Goal: Contribute content

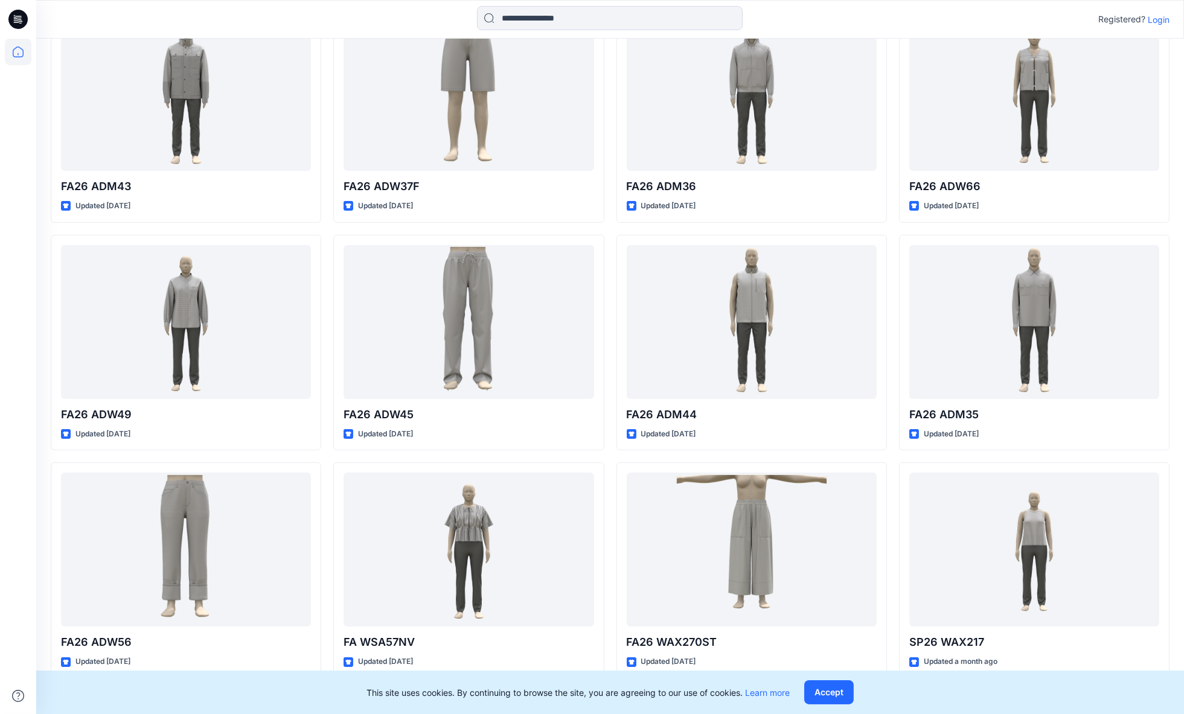
scroll to position [399, 0]
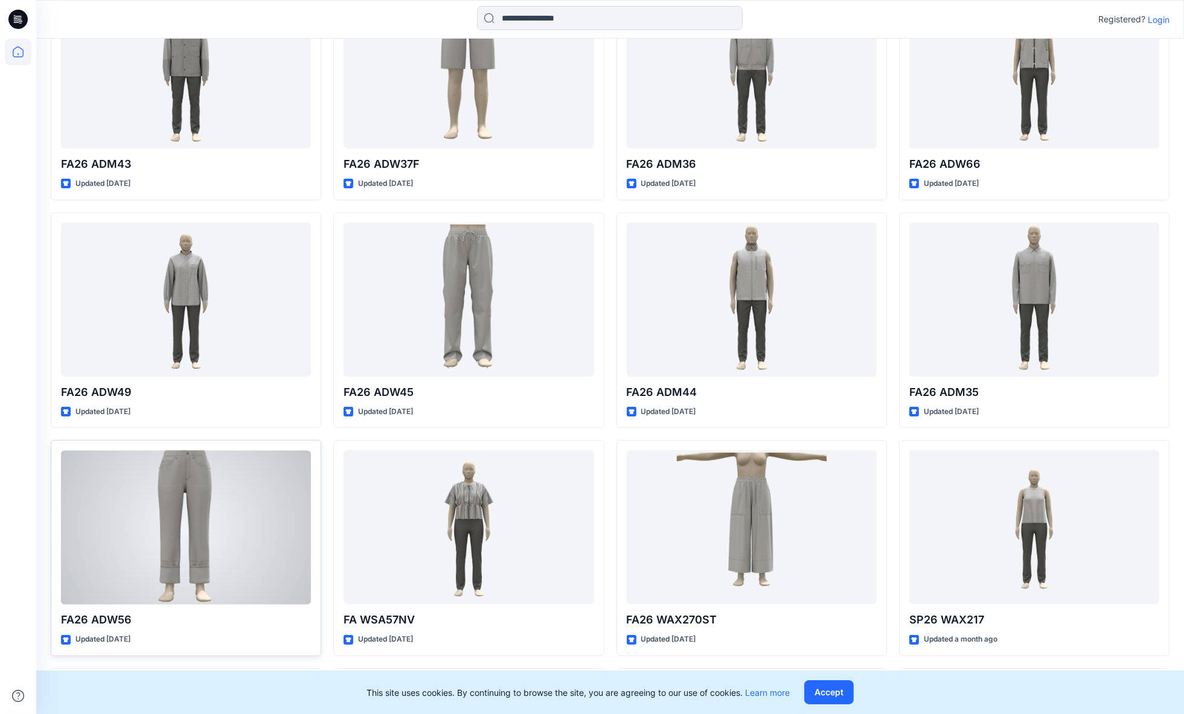
click at [179, 504] on div at bounding box center [186, 528] width 250 height 154
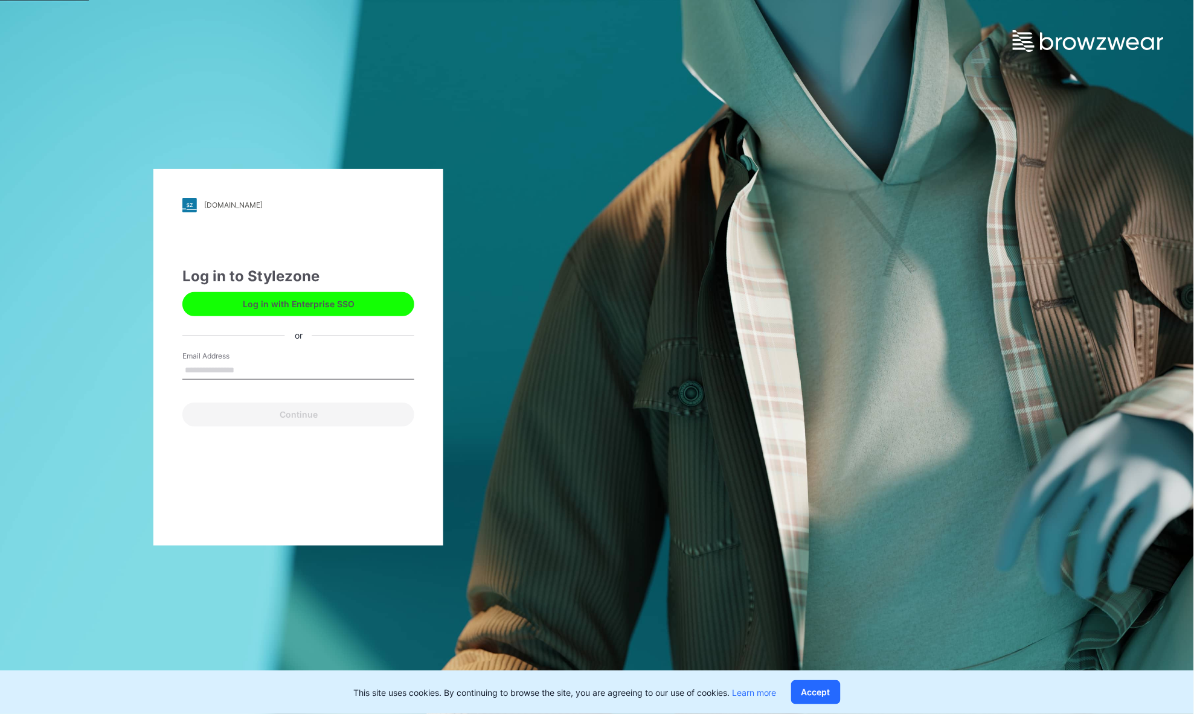
click at [234, 367] on input "Email Address" at bounding box center [298, 371] width 232 height 18
type input "**********"
click at [275, 422] on button "Continue" at bounding box center [298, 415] width 232 height 24
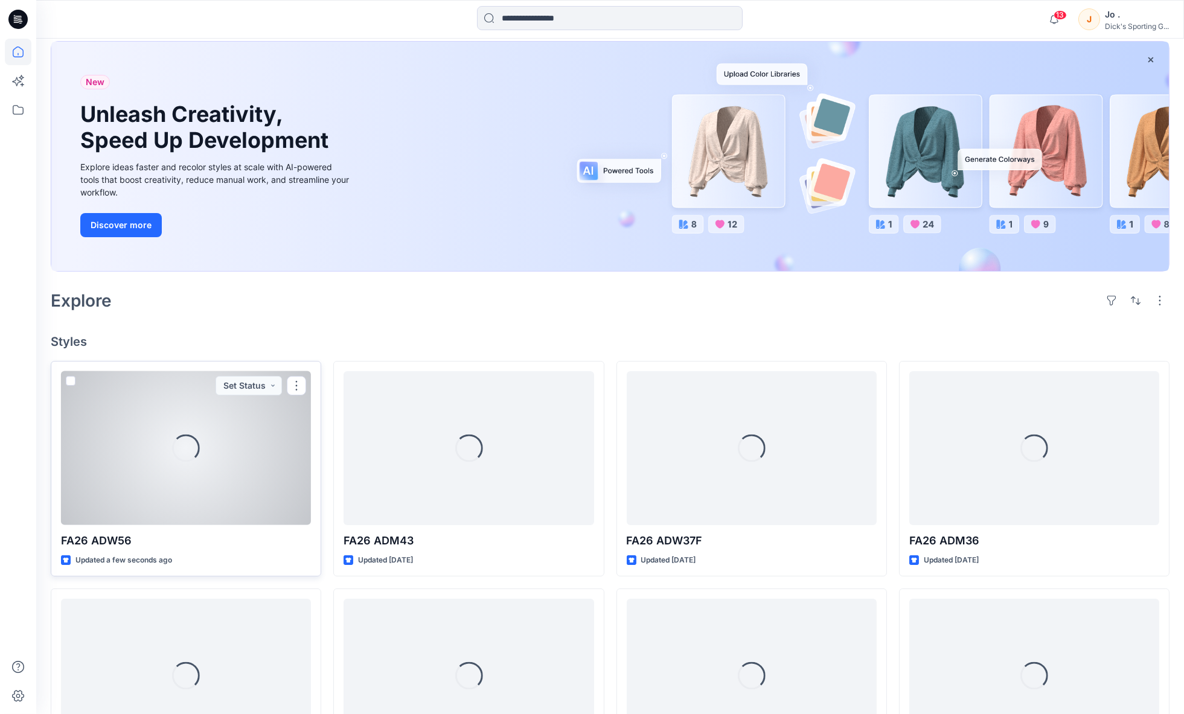
scroll to position [67, 0]
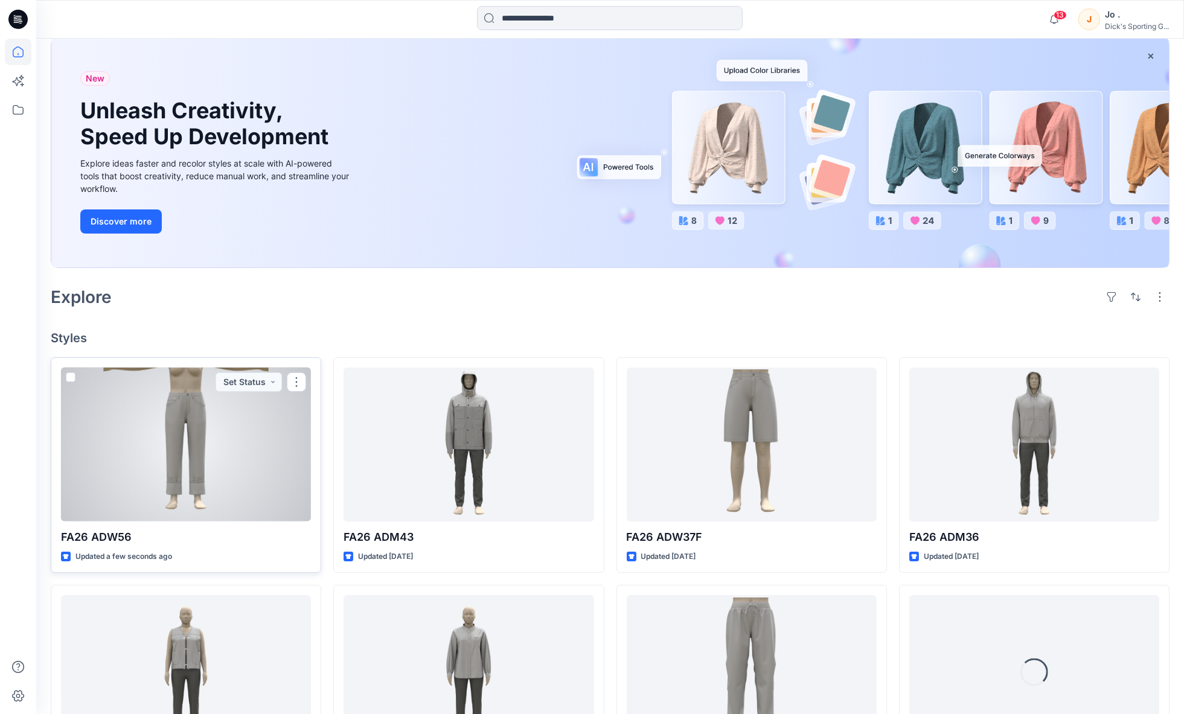
click at [185, 437] on div at bounding box center [186, 445] width 250 height 154
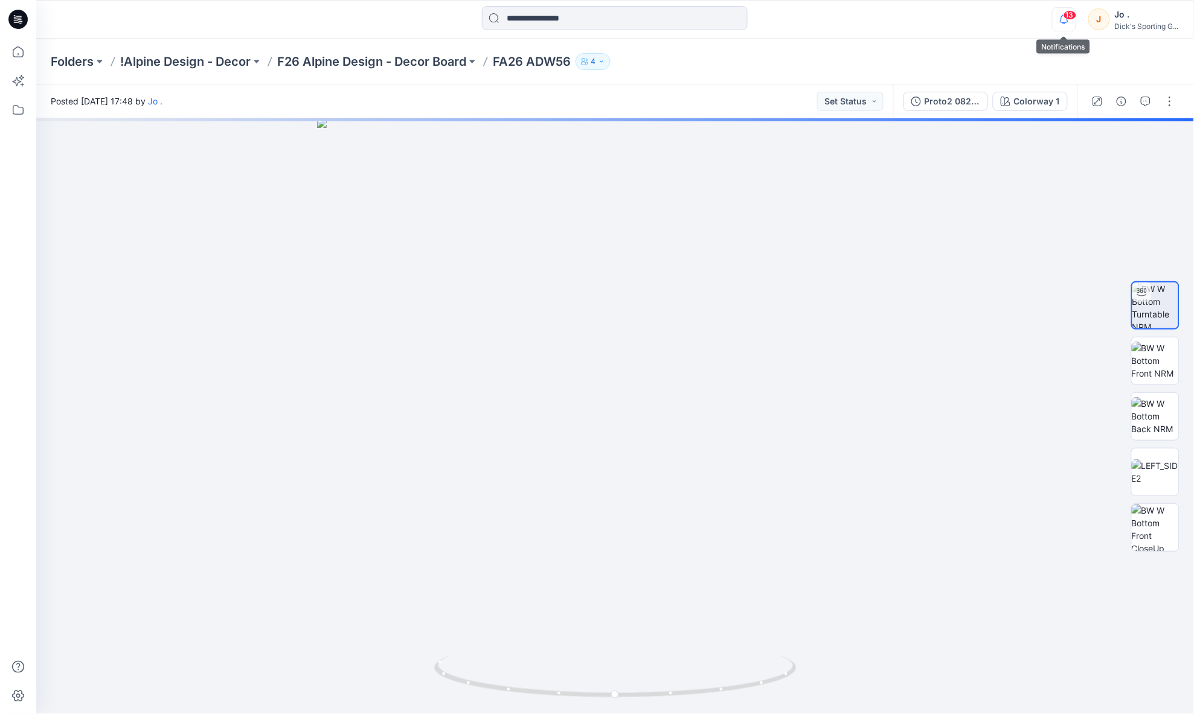
click at [1066, 22] on icon "button" at bounding box center [1064, 19] width 23 height 24
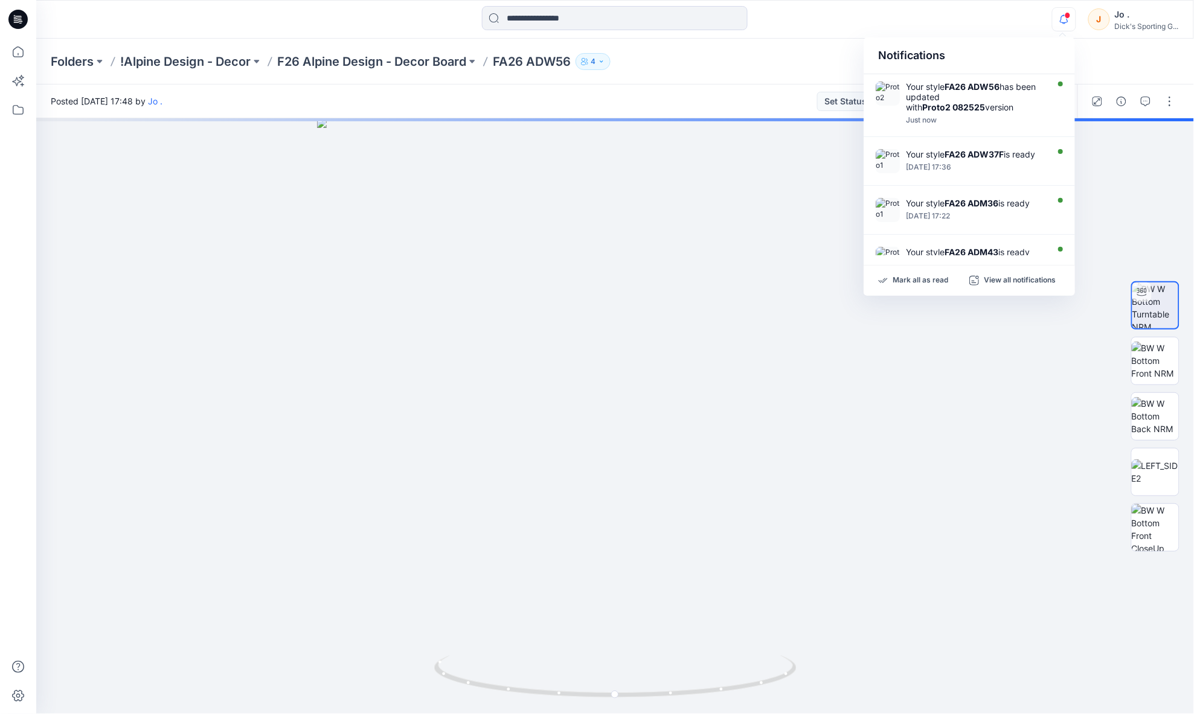
click at [1129, 48] on div "Folders !Alpine Design - Decor F26 Alpine Design - Decor Board FA26 ADW56 4" at bounding box center [615, 62] width 1158 height 46
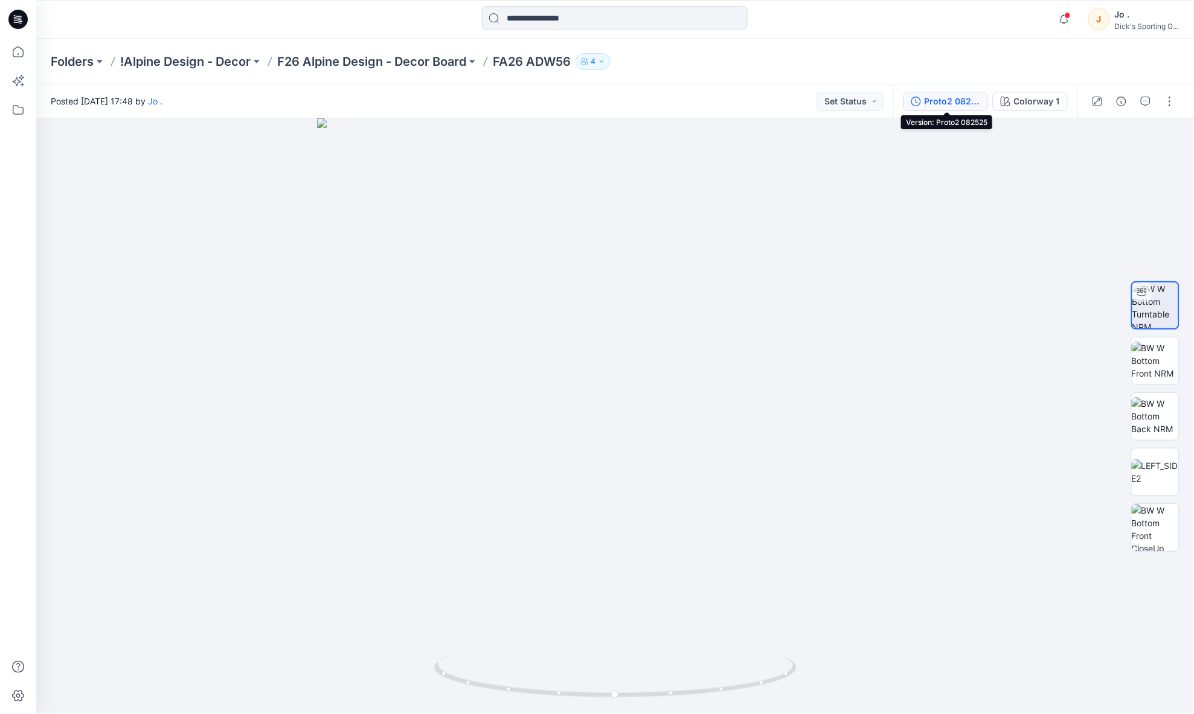
click at [965, 104] on div "Proto2 082525" at bounding box center [953, 101] width 56 height 13
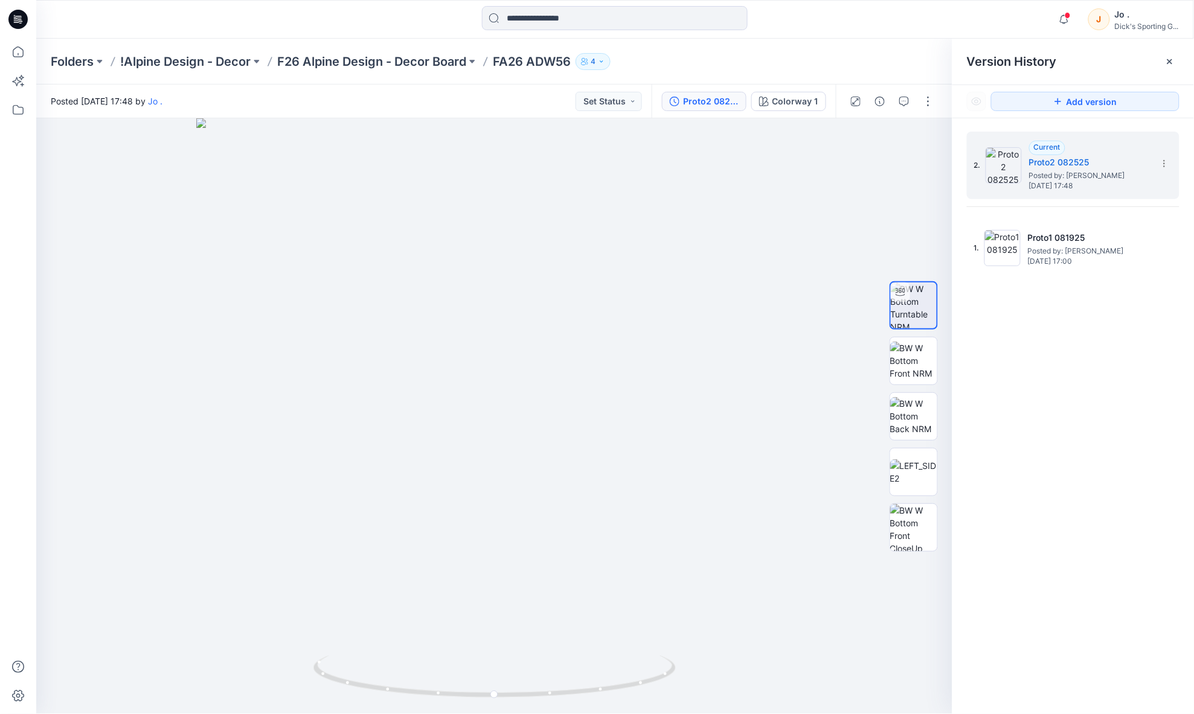
click at [886, 63] on div "Folders !Alpine Design - Decor F26 Alpine Design - Decor Board FA26 ADW56 4" at bounding box center [568, 61] width 1035 height 17
click at [1166, 67] on div at bounding box center [1169, 61] width 19 height 19
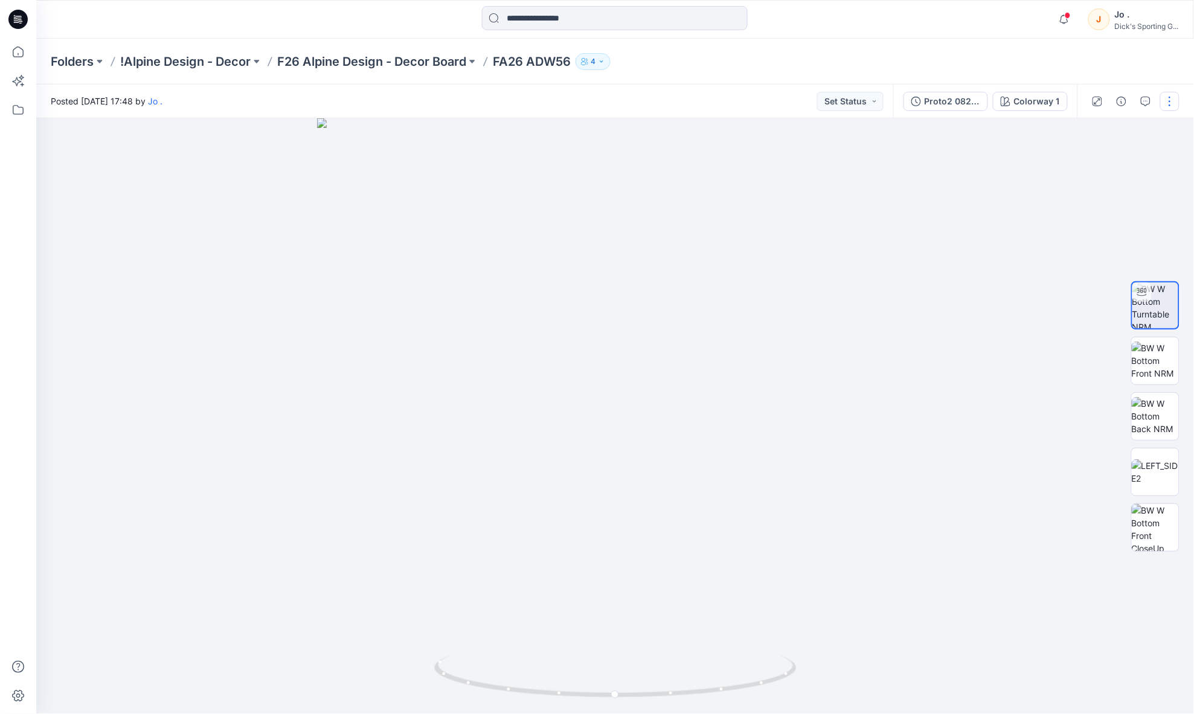
click at [1163, 97] on button "button" at bounding box center [1169, 101] width 19 height 19
click at [1088, 159] on p "Edit" at bounding box center [1092, 162] width 15 height 13
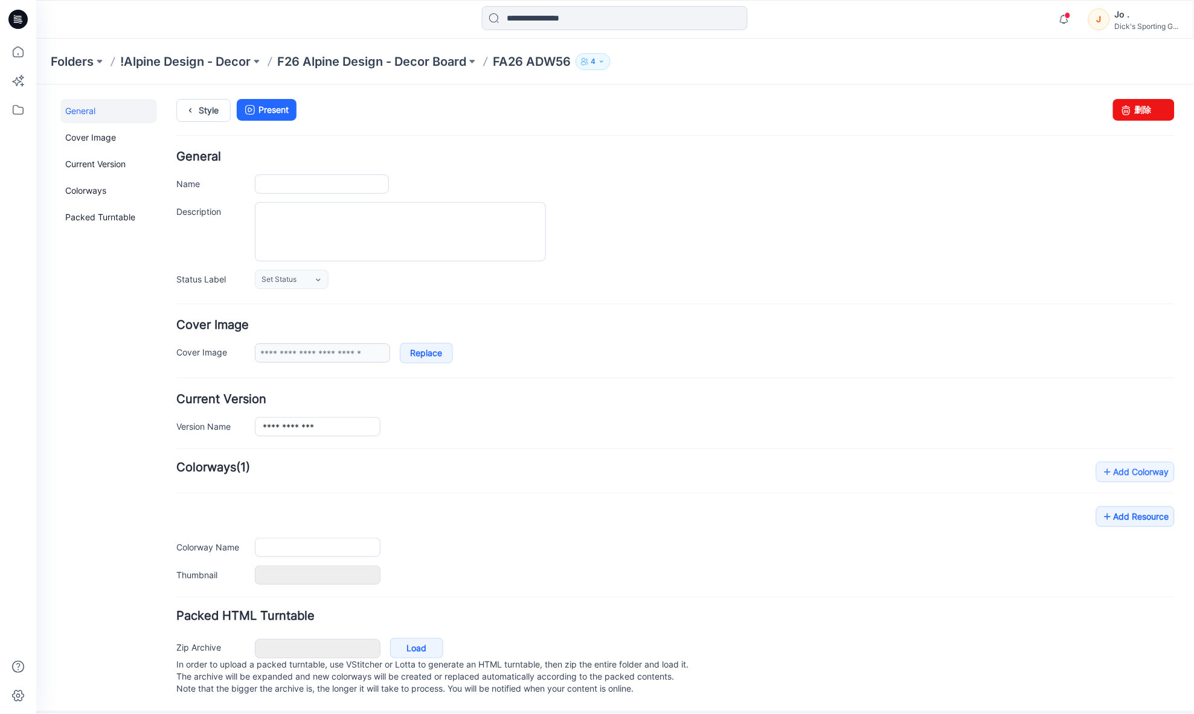
type input "**********"
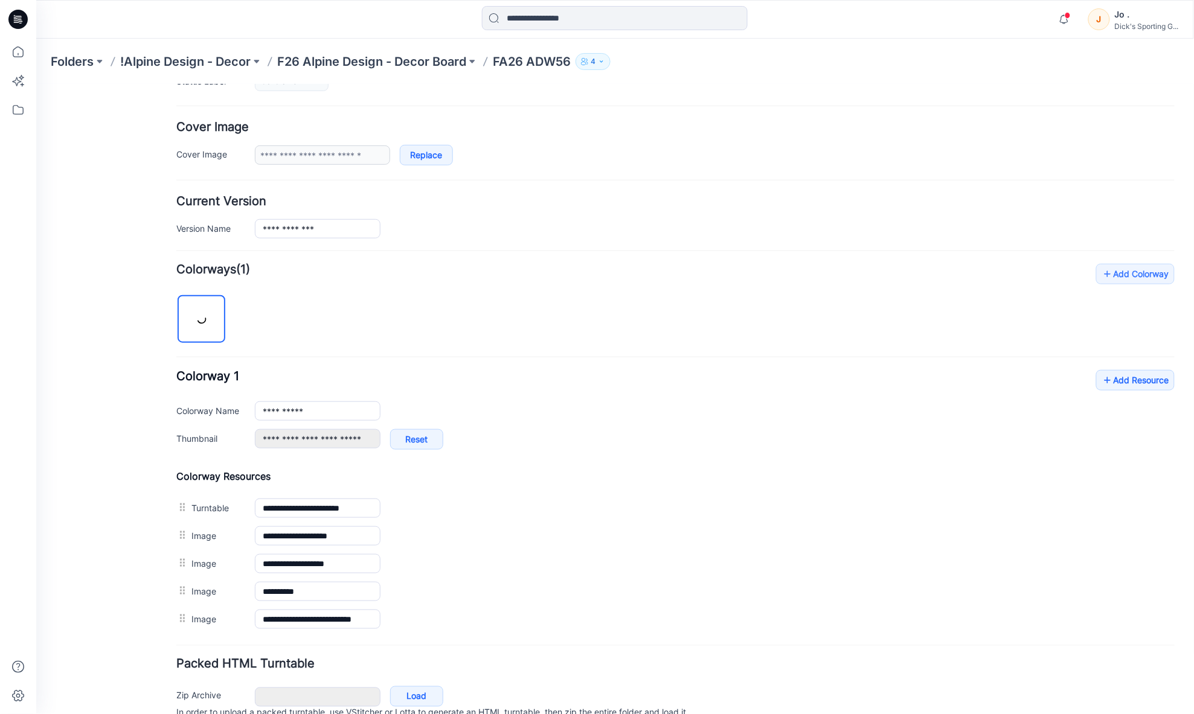
scroll to position [257, 0]
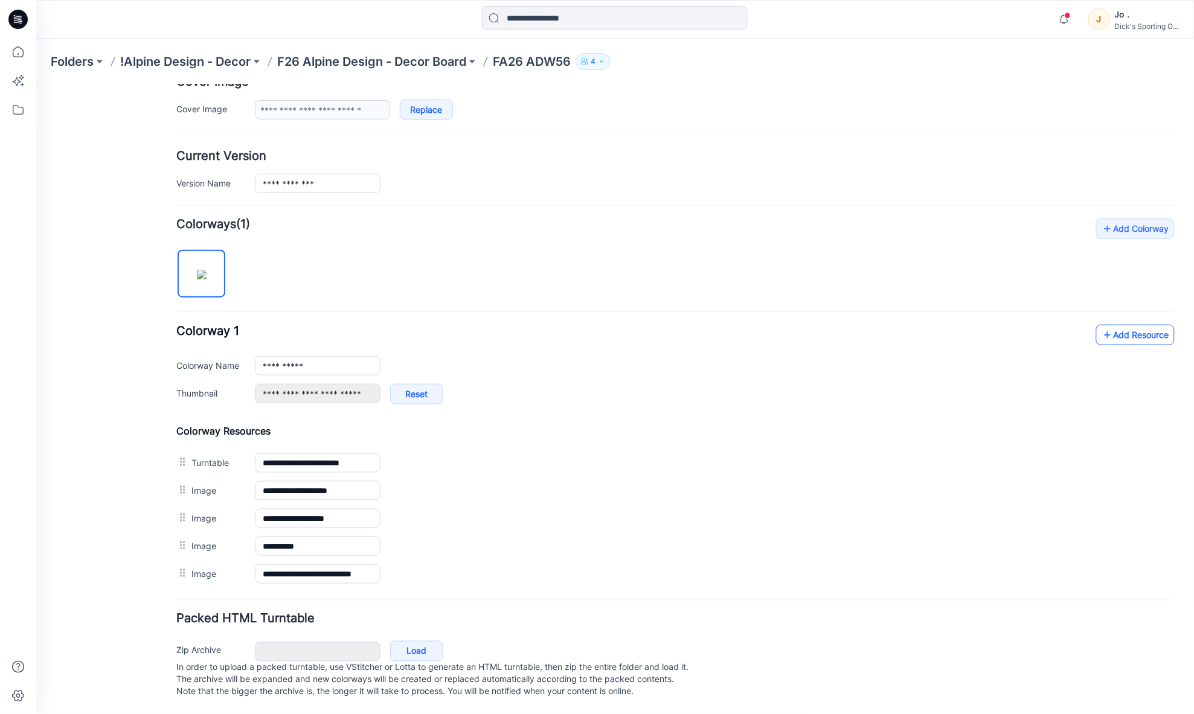
click at [1112, 327] on link "Add Resource" at bounding box center [1135, 334] width 79 height 21
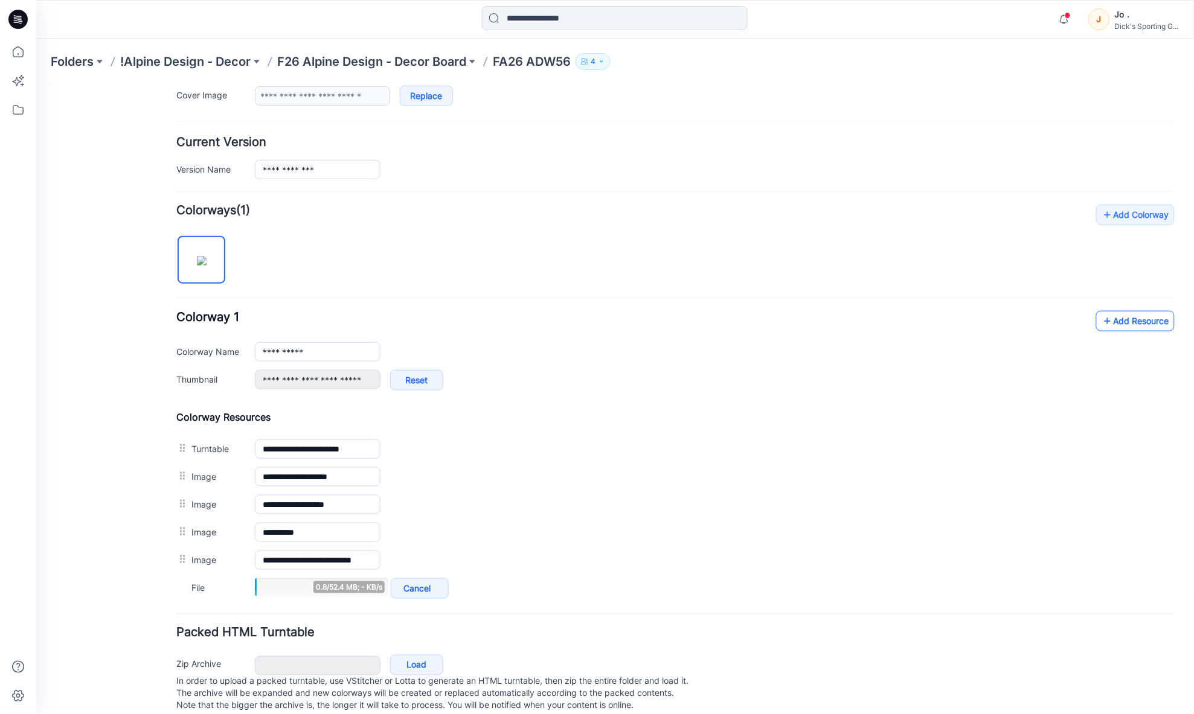
click at [1119, 324] on link "Add Resource" at bounding box center [1135, 320] width 79 height 21
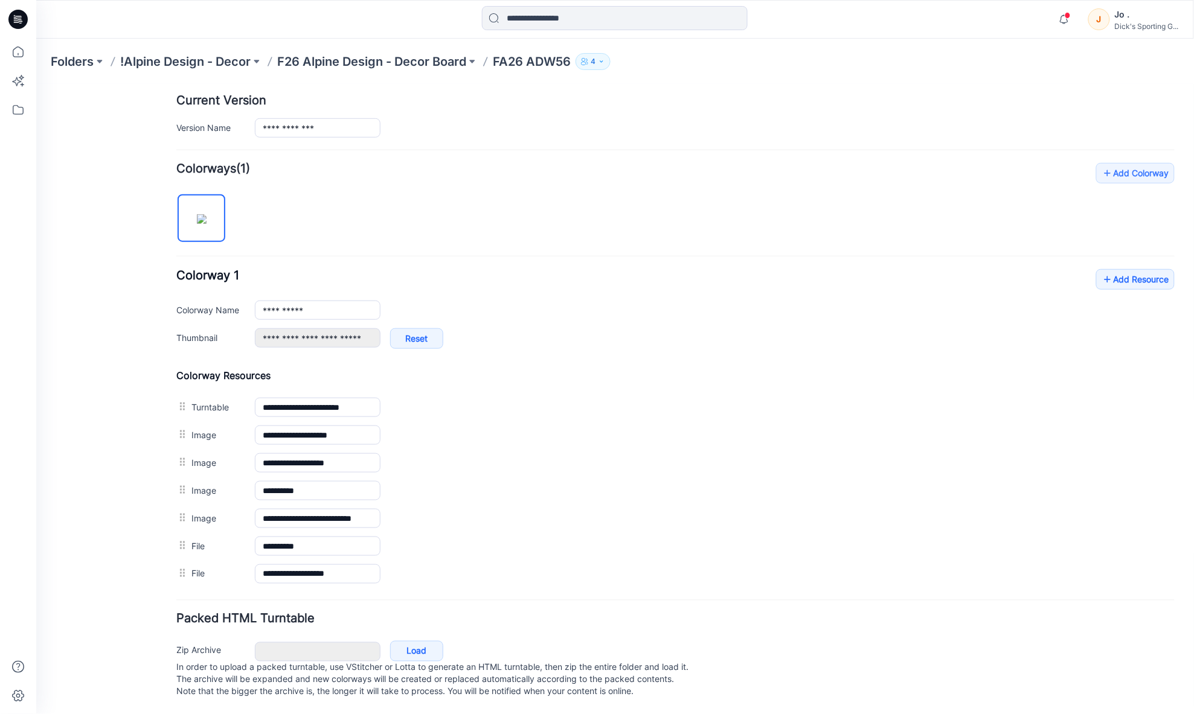
scroll to position [313, 0]
drag, startPoint x: 71, startPoint y: 364, endPoint x: 79, endPoint y: 362, distance: 8.2
click at [71, 364] on div "General Cover Image Current Version Colorways Packed Turntable" at bounding box center [108, 256] width 97 height 914
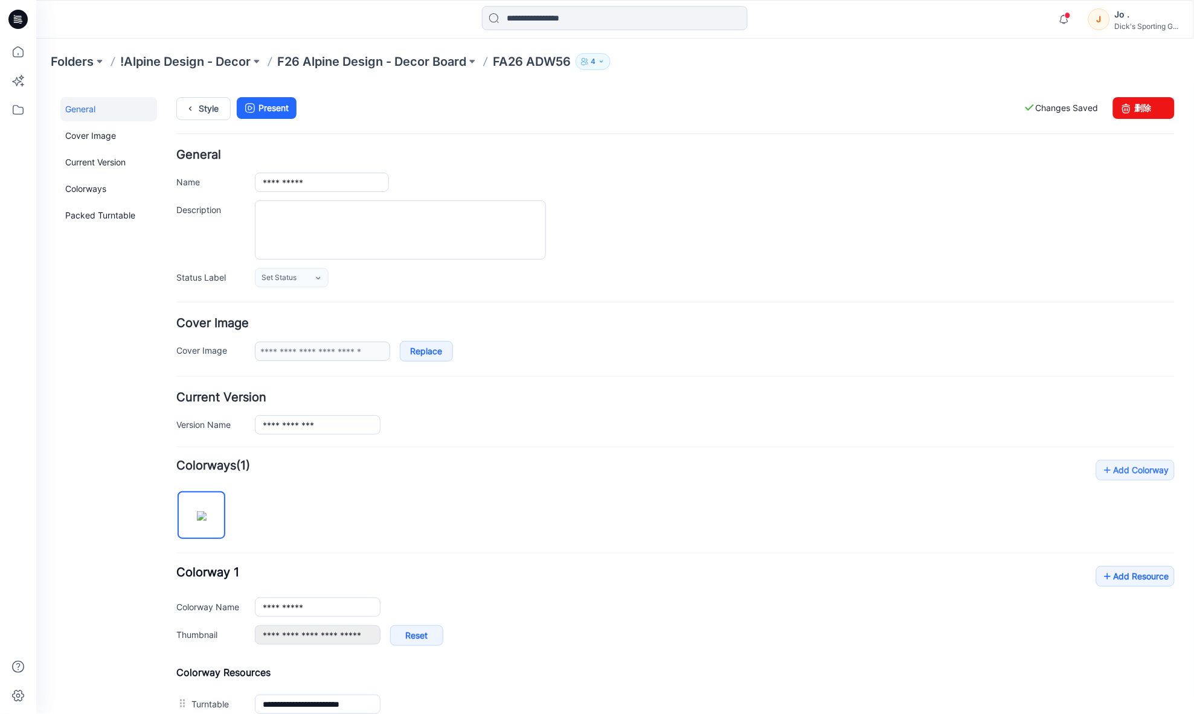
scroll to position [0, 0]
click at [202, 112] on link "Style" at bounding box center [203, 109] width 54 height 23
